Goal: Task Accomplishment & Management: Use online tool/utility

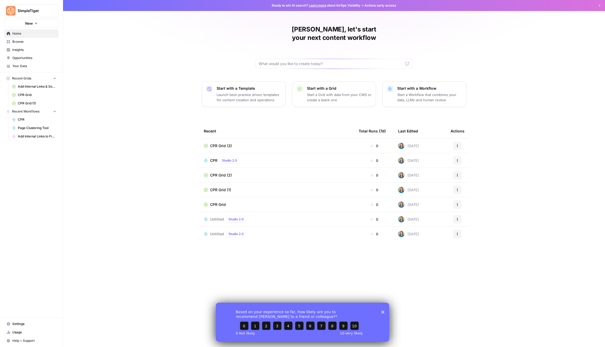
click at [31, 34] on span "Home" at bounding box center [34, 33] width 44 height 5
click at [36, 46] on link "Insights" at bounding box center [31, 50] width 54 height 8
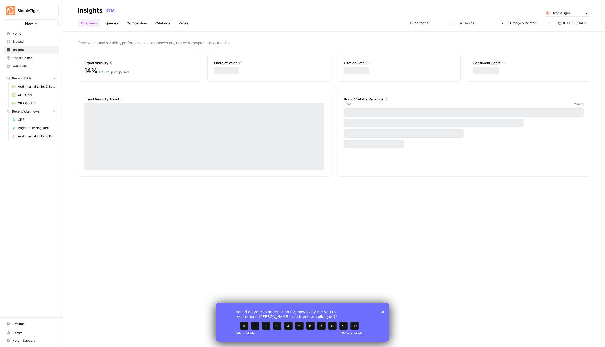
click at [36, 42] on span "Browse" at bounding box center [34, 41] width 44 height 5
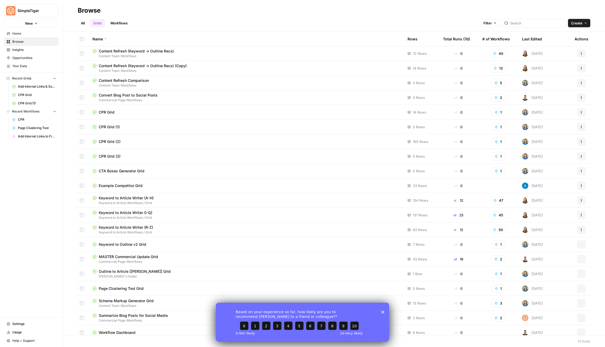
scroll to position [166, 0]
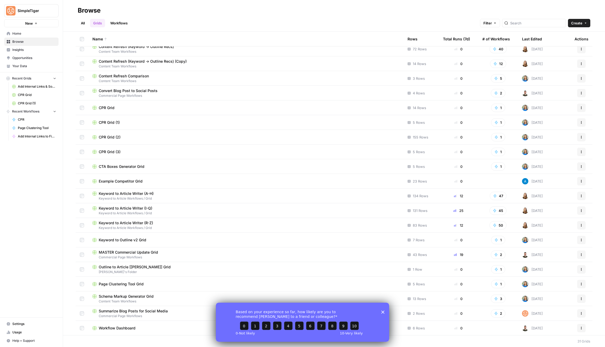
click at [160, 221] on div "Keyword to Article Writer (R-Z)" at bounding box center [245, 222] width 306 height 5
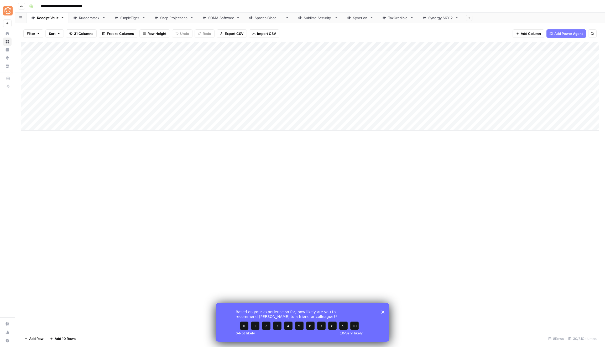
click at [129, 20] on div "SimpleTiger" at bounding box center [129, 17] width 19 height 5
click at [537, 49] on div "Add Column" at bounding box center [309, 68] width 577 height 53
click at [507, 62] on div "Add Column" at bounding box center [309, 68] width 577 height 53
click at [563, 47] on div "Add Column" at bounding box center [309, 68] width 577 height 53
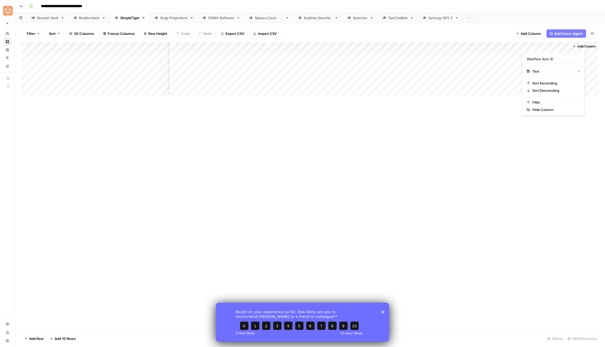
click at [481, 189] on div "Add Column" at bounding box center [309, 186] width 577 height 288
click at [390, 160] on div "Add Column" at bounding box center [309, 186] width 577 height 288
click at [387, 144] on div "Add Column" at bounding box center [309, 186] width 577 height 288
